Goal: Task Accomplishment & Management: Use online tool/utility

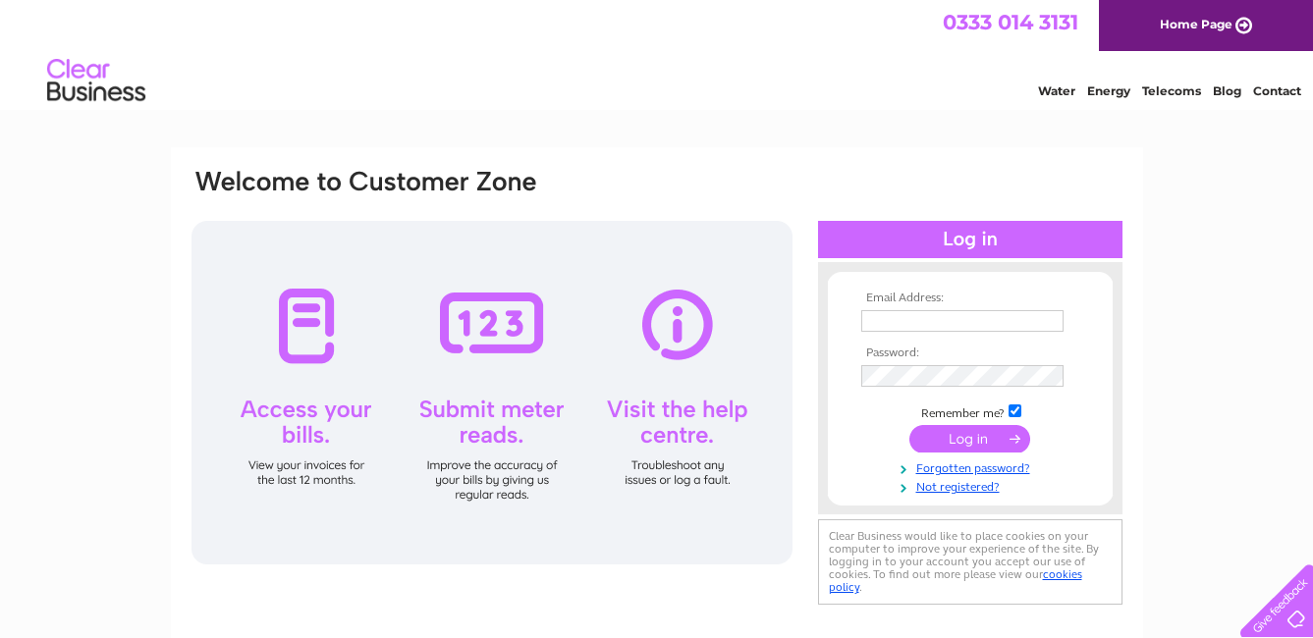
click at [902, 313] on input "text" at bounding box center [962, 321] width 202 height 22
type input "office@alexanderandson.co.uk"
click at [979, 432] on input "submit" at bounding box center [969, 438] width 121 height 27
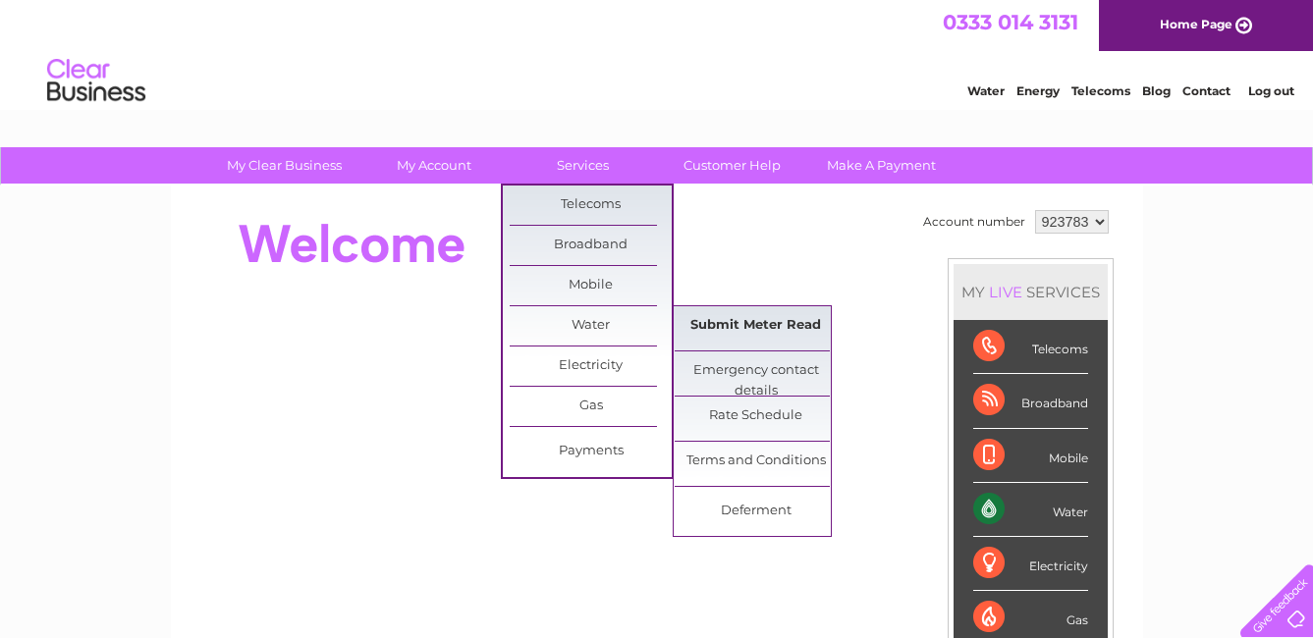
click at [763, 321] on link "Submit Meter Read" at bounding box center [756, 325] width 162 height 39
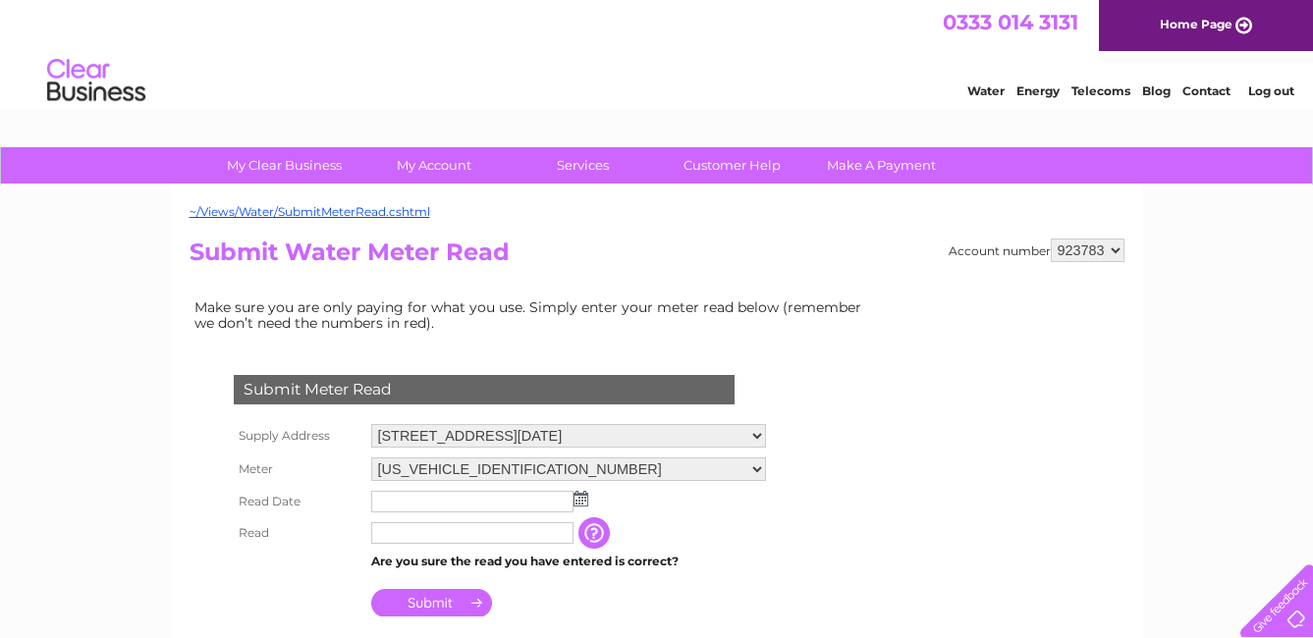
click at [503, 495] on input "text" at bounding box center [472, 502] width 202 height 22
click at [580, 504] on img at bounding box center [583, 500] width 15 height 16
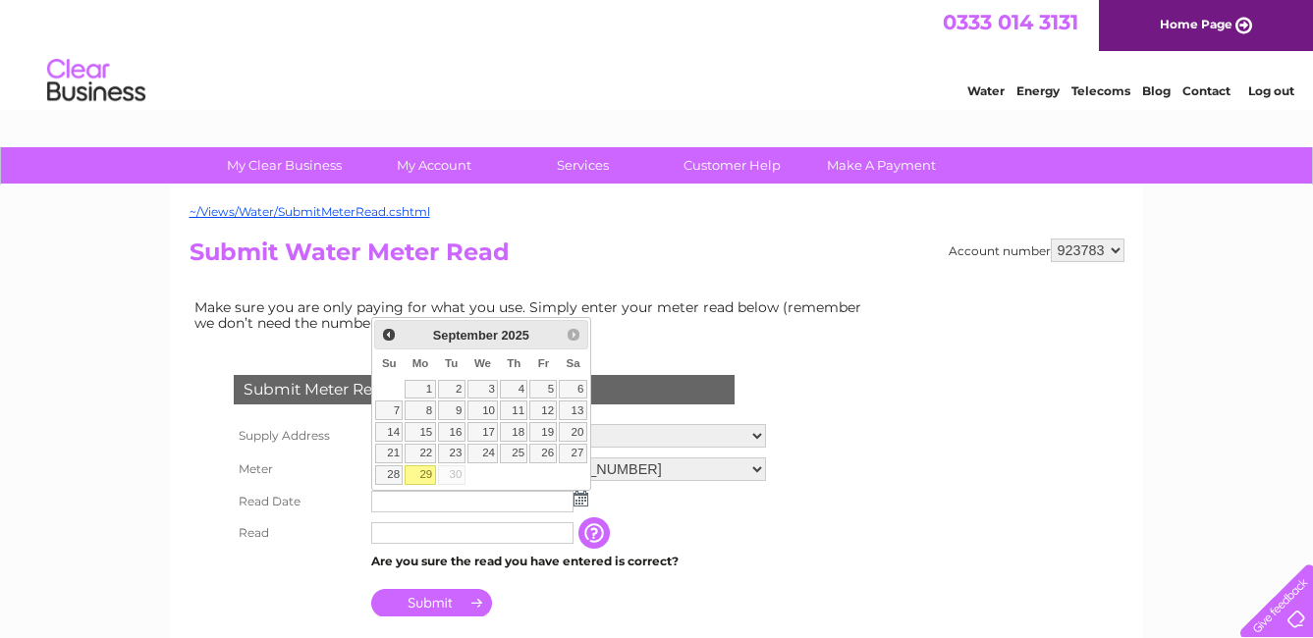
click at [424, 470] on link "29" at bounding box center [420, 476] width 30 height 20
type input "2025/09/29"
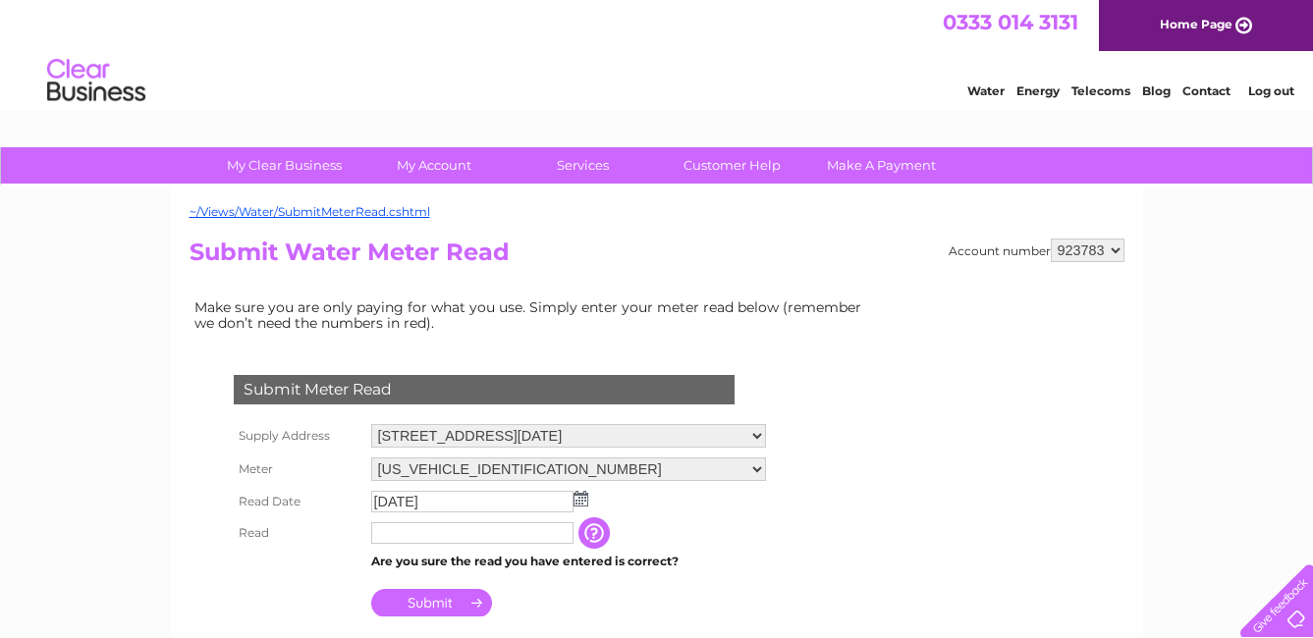
click at [450, 527] on input "text" at bounding box center [472, 533] width 202 height 22
click at [448, 530] on input "text" at bounding box center [473, 534] width 204 height 24
type input "00059"
click at [475, 608] on input "Submit" at bounding box center [431, 602] width 121 height 27
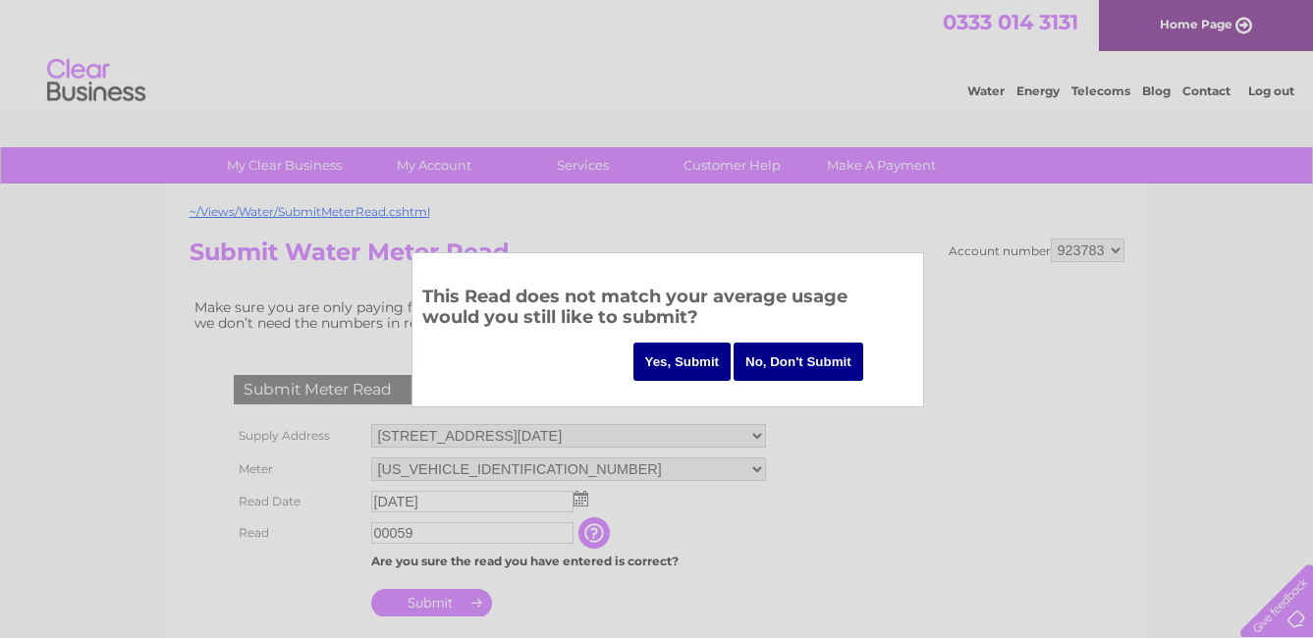
click at [698, 362] on input "Yes, Submit" at bounding box center [682, 362] width 98 height 38
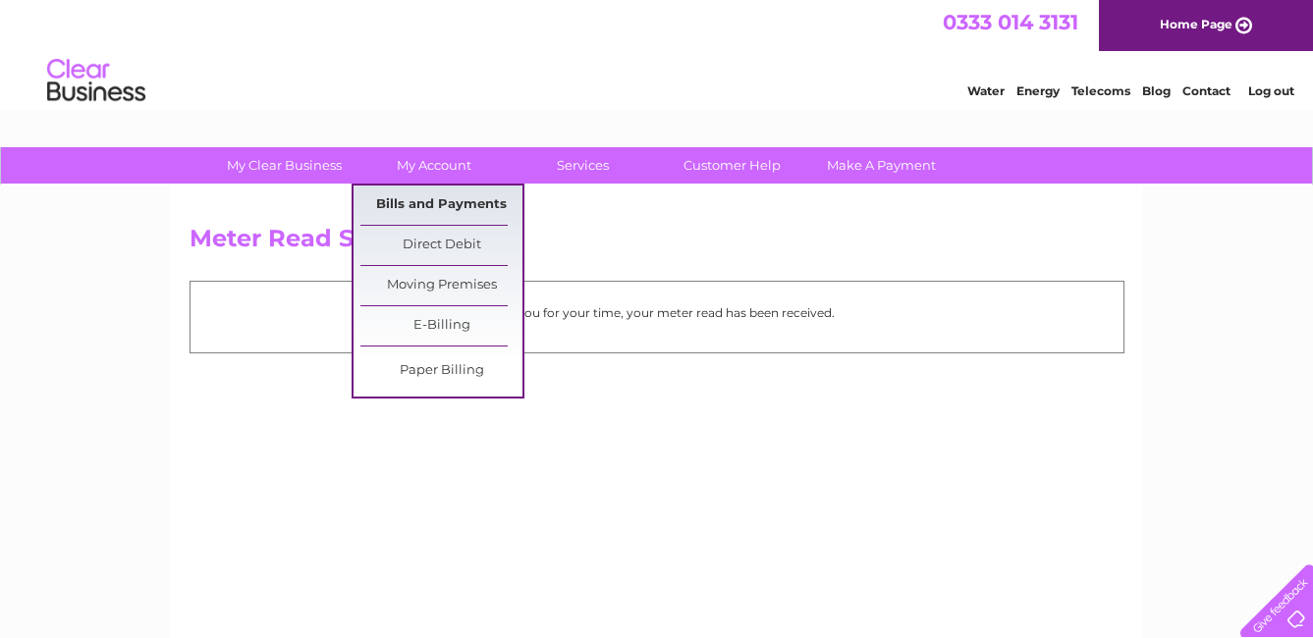
click at [452, 202] on link "Bills and Payments" at bounding box center [441, 205] width 162 height 39
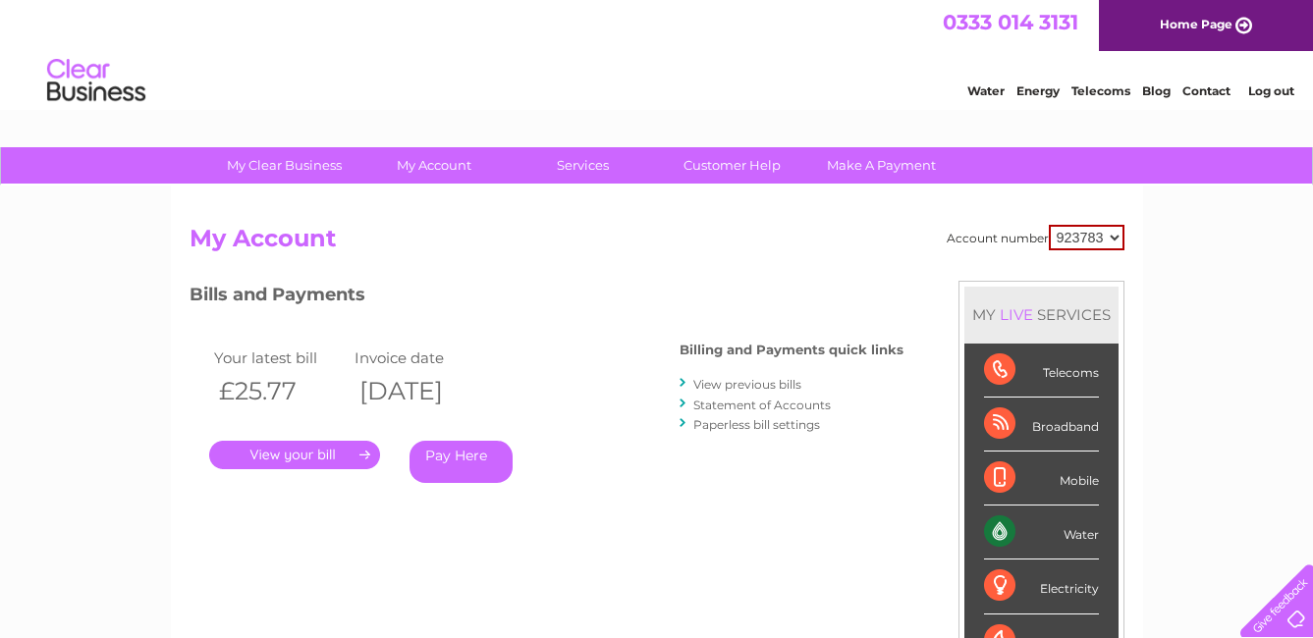
click at [359, 450] on link "." at bounding box center [294, 455] width 171 height 28
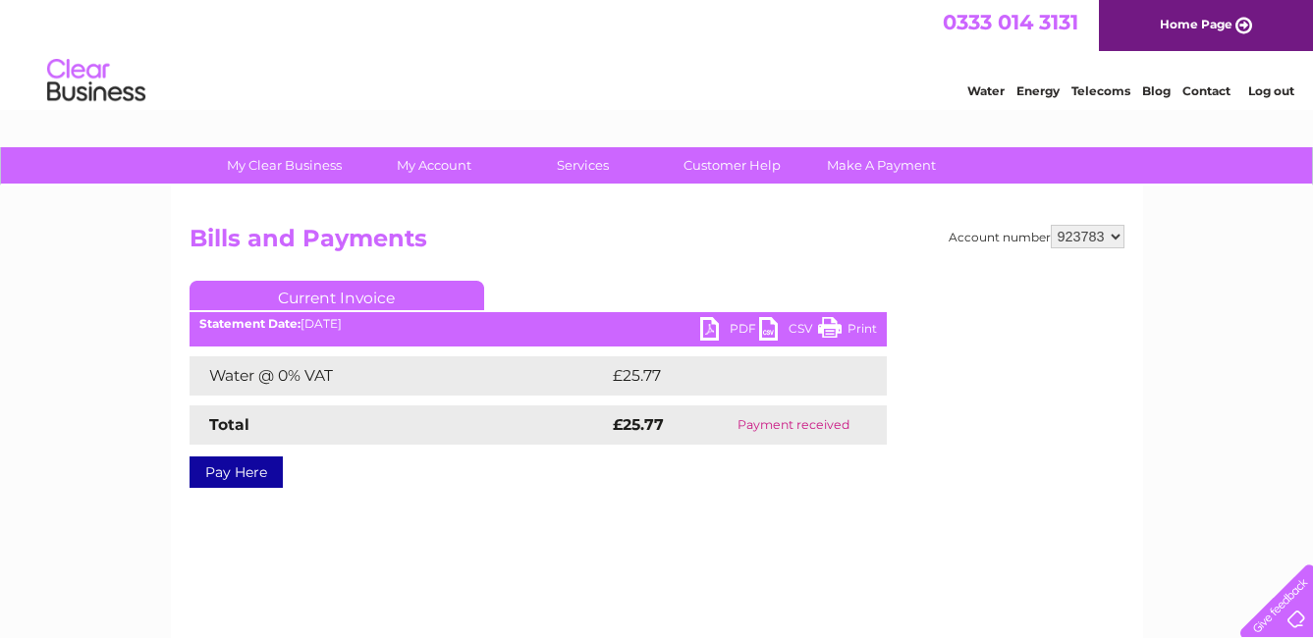
click at [709, 321] on link "PDF" at bounding box center [729, 331] width 59 height 28
click at [1278, 82] on li "Log out" at bounding box center [1271, 91] width 59 height 25
click at [1269, 91] on link "Log out" at bounding box center [1271, 90] width 46 height 15
